Goal: Navigation & Orientation: Find specific page/section

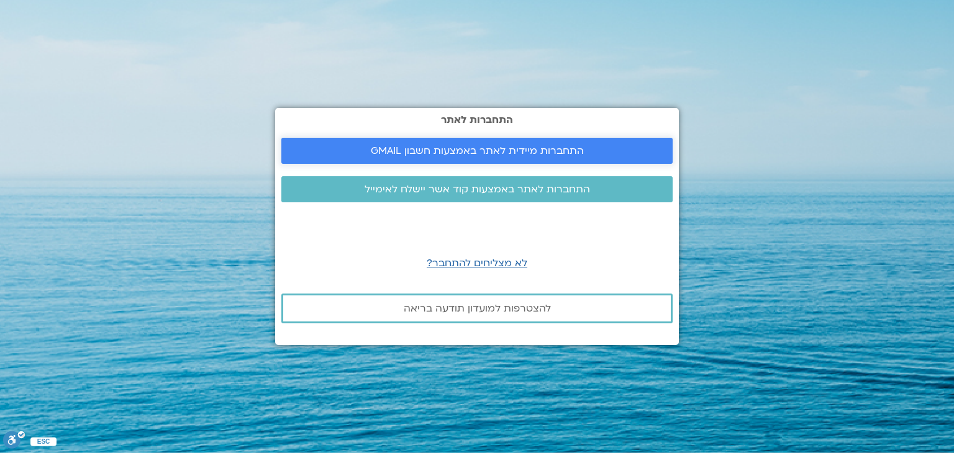
click at [445, 157] on link "התחברות מיידית לאתר באמצעות חשבון GMAIL" at bounding box center [476, 151] width 391 height 26
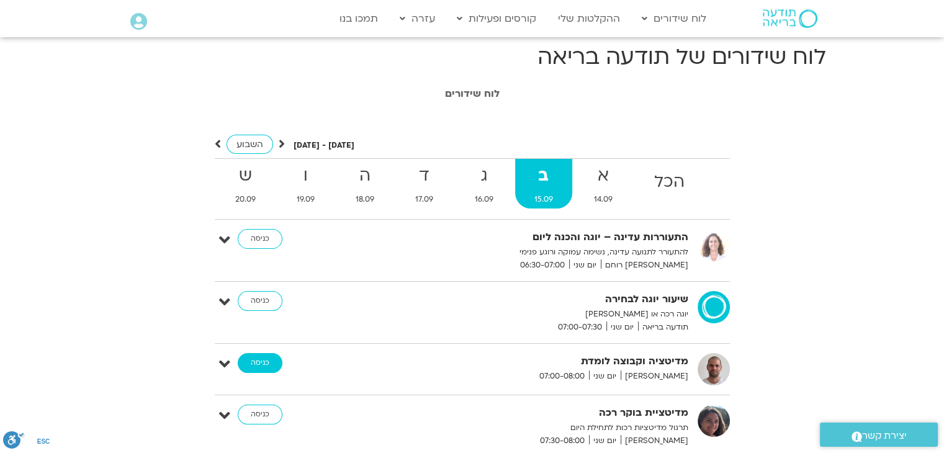
click at [263, 360] on link "כניסה" at bounding box center [260, 363] width 45 height 20
